Goal: Navigation & Orientation: Go to known website

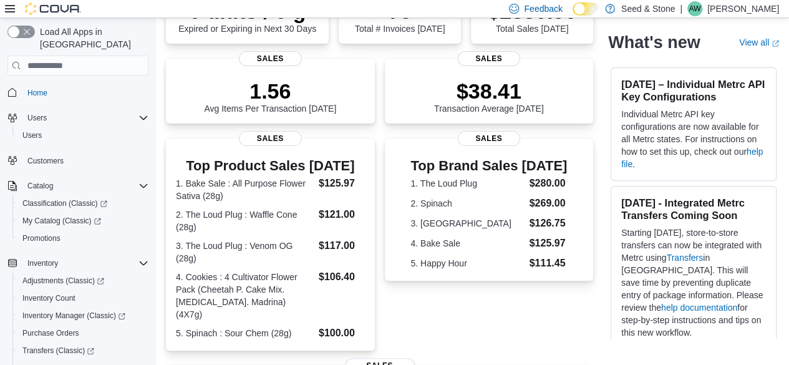
scroll to position [145, 0]
